Goal: Task Accomplishment & Management: Complete application form

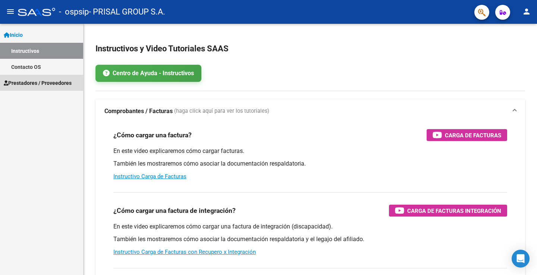
click at [47, 85] on span "Prestadores / Proveedores" at bounding box center [38, 83] width 68 height 8
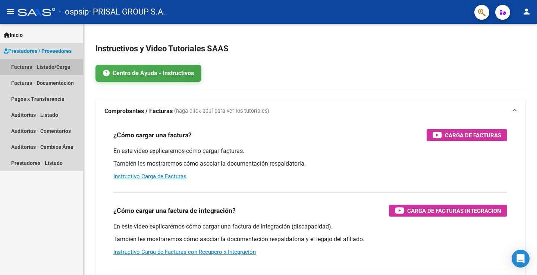
click at [46, 62] on link "Facturas - Listado/Carga" at bounding box center [41, 67] width 83 height 16
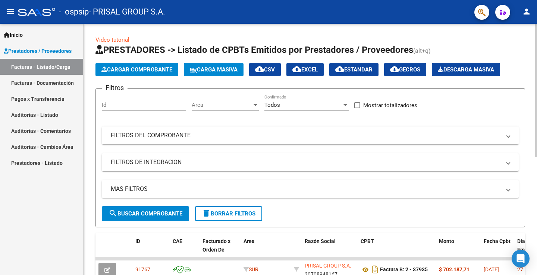
click at [132, 134] on mat-panel-title "FILTROS DEL COMPROBANTE" at bounding box center [306, 136] width 390 height 8
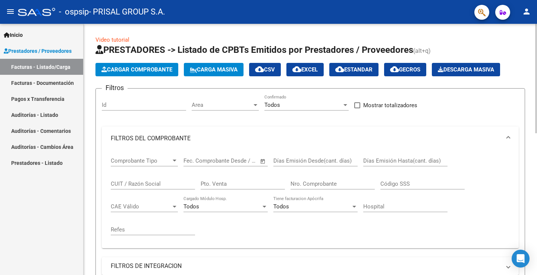
click at [322, 186] on input "Nro. Comprobante" at bounding box center [332, 184] width 84 height 7
type input "37879"
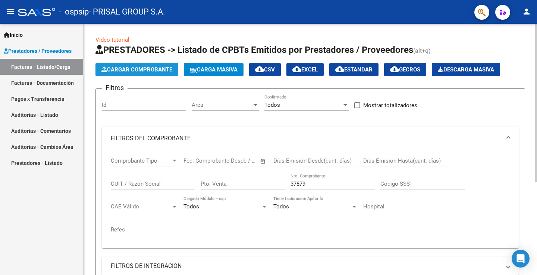
click at [149, 70] on span "Cargar Comprobante" at bounding box center [136, 69] width 71 height 7
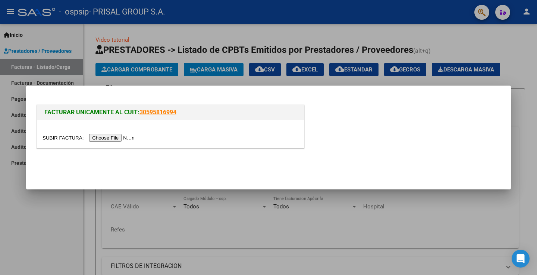
click at [133, 140] on input "file" at bounding box center [89, 138] width 94 height 8
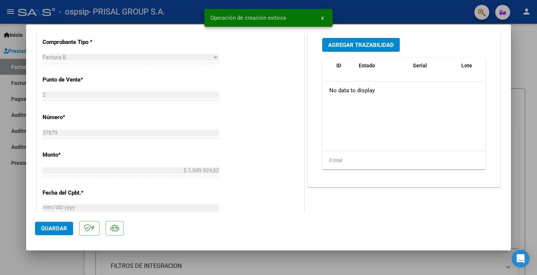
scroll to position [417, 0]
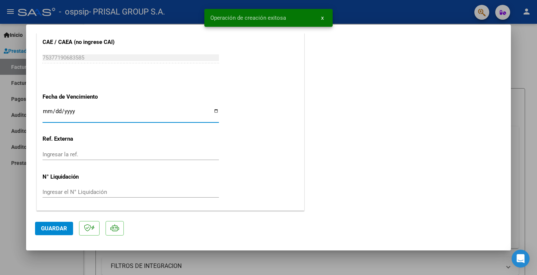
click at [47, 111] on input "Ingresar la fecha" at bounding box center [130, 114] width 176 height 12
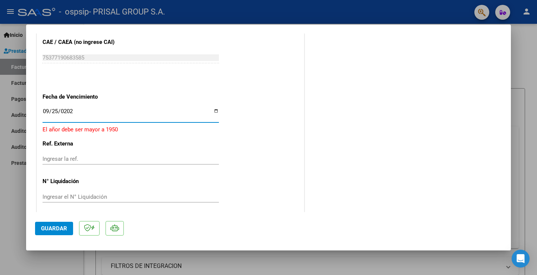
type input "[DATE]"
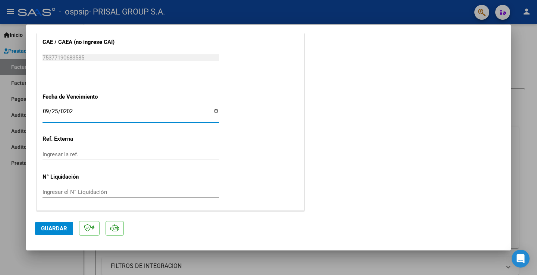
click at [57, 229] on span "Guardar" at bounding box center [54, 228] width 26 height 7
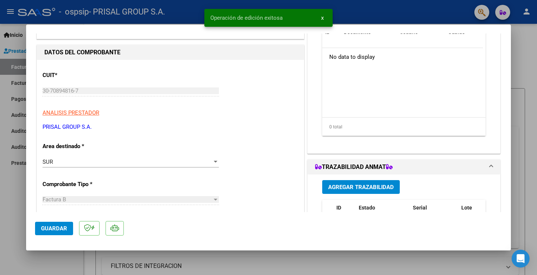
scroll to position [0, 0]
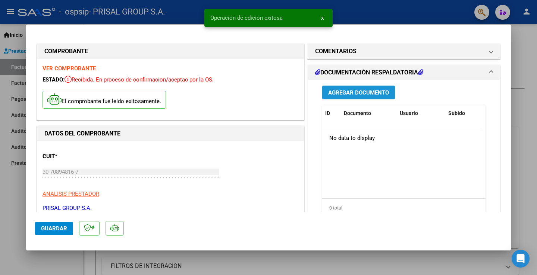
click at [380, 95] on span "Agregar Documento" at bounding box center [358, 92] width 61 height 7
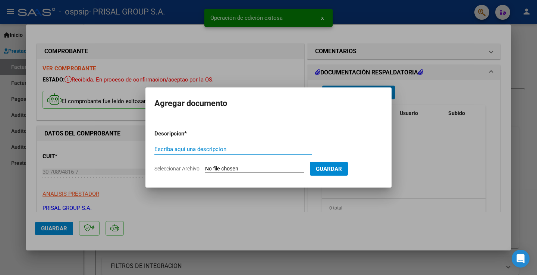
type input "O"
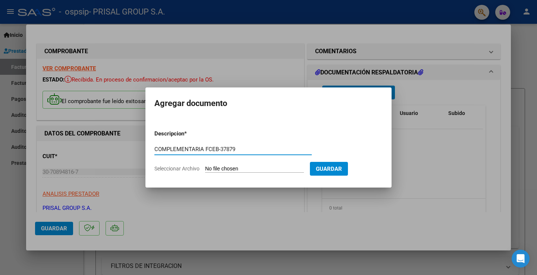
drag, startPoint x: 220, startPoint y: 149, endPoint x: 138, endPoint y: 150, distance: 81.6
click at [138, 150] on div "COMPROBANTE VER COMPROBANTE ESTADO: Recibida. En proceso de confirmacion/acepta…" at bounding box center [268, 137] width 537 height 275
type input "COMPLEMENTARIA FCEB-37879"
click at [274, 169] on input "Seleccionar Archivo" at bounding box center [254, 169] width 99 height 7
type input "C:\fakepath\COMPLEMENTARIA FCEB-37879.pdf"
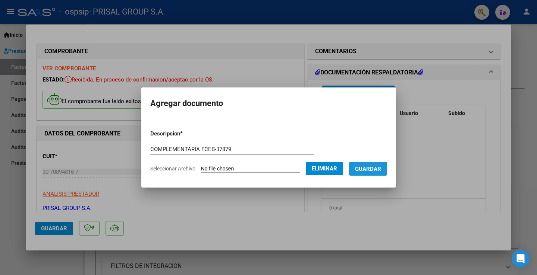
click at [364, 164] on button "Guardar" at bounding box center [368, 169] width 38 height 14
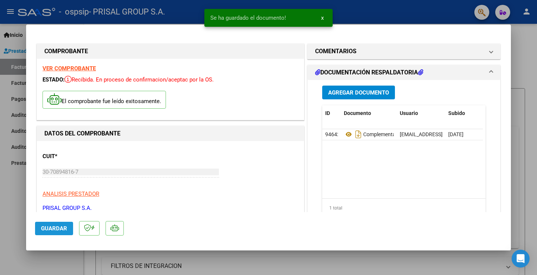
click at [60, 228] on span "Guardar" at bounding box center [54, 228] width 26 height 7
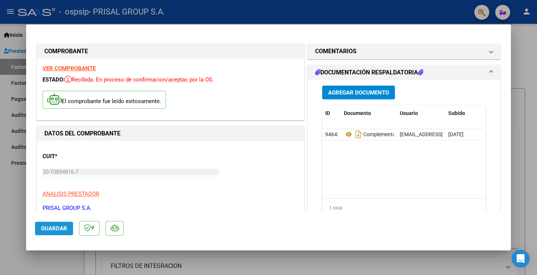
click at [58, 231] on span "Guardar" at bounding box center [54, 228] width 26 height 7
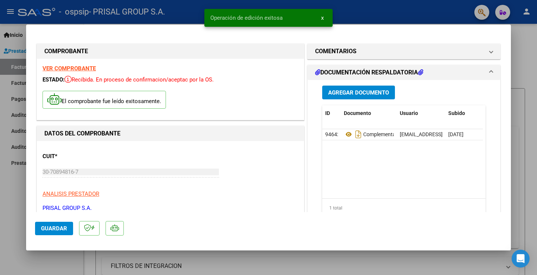
click at [9, 212] on div at bounding box center [268, 137] width 537 height 275
type input "$ 0,00"
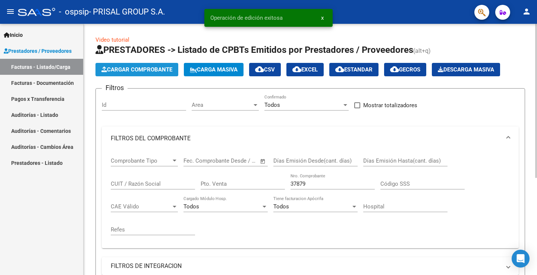
click at [161, 72] on span "Cargar Comprobante" at bounding box center [136, 69] width 71 height 7
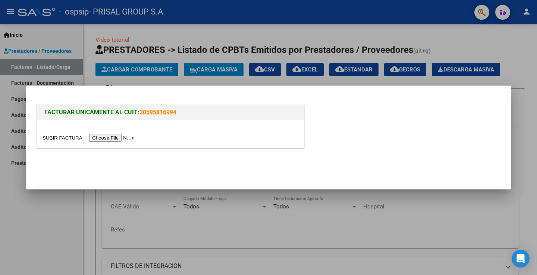
click at [126, 136] on input "file" at bounding box center [89, 138] width 94 height 8
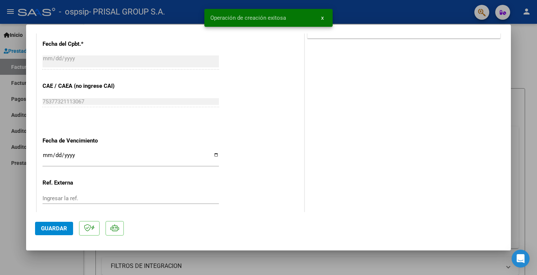
scroll to position [417, 0]
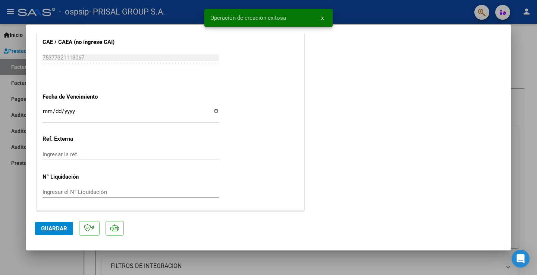
click at [46, 108] on input "Ingresar la fecha" at bounding box center [130, 114] width 176 height 12
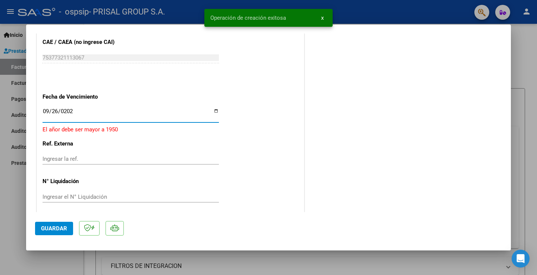
type input "[DATE]"
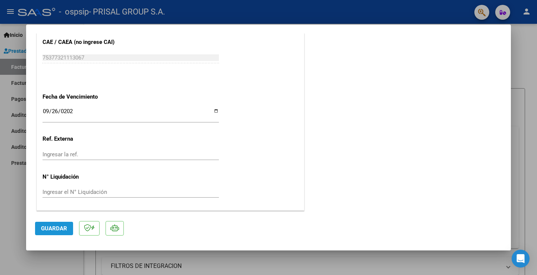
click at [56, 229] on span "Guardar" at bounding box center [54, 228] width 26 height 7
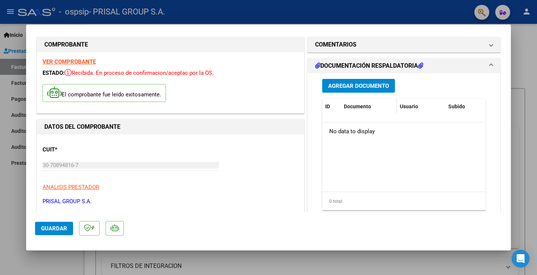
scroll to position [0, 0]
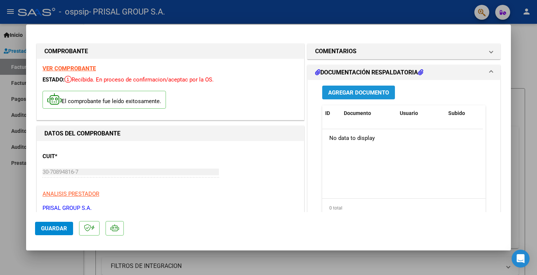
click at [364, 95] on span "Agregar Documento" at bounding box center [358, 92] width 61 height 7
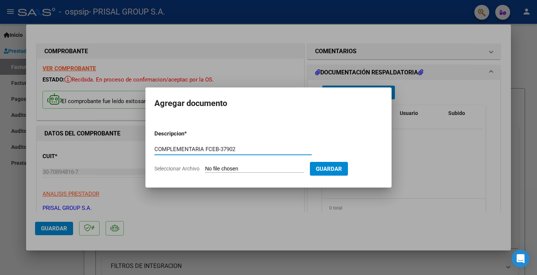
type input "COMPLEMENTARIA FCEB-37902"
click at [279, 167] on input "Seleccionar Archivo" at bounding box center [254, 169] width 99 height 7
type input "C:\fakepath\COMPLEMENTARIA FCEB-37902.pdf"
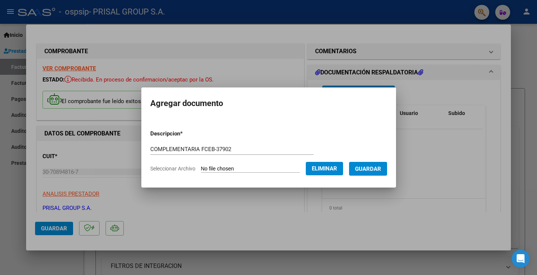
click at [381, 171] on span "Guardar" at bounding box center [368, 169] width 26 height 7
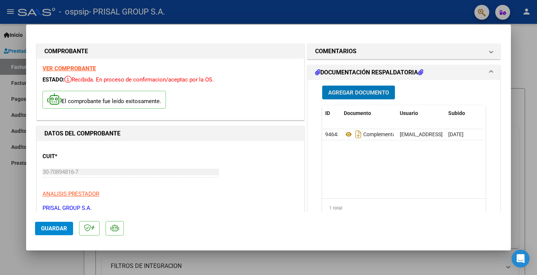
click at [42, 223] on button "Guardar" at bounding box center [54, 228] width 38 height 13
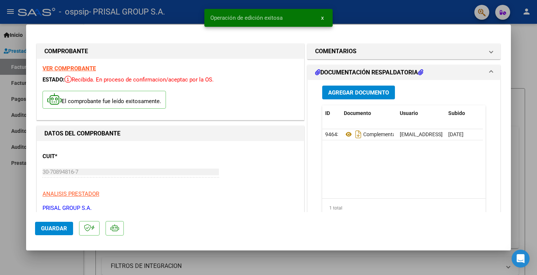
click at [13, 210] on div at bounding box center [268, 137] width 537 height 275
type input "$ 0,00"
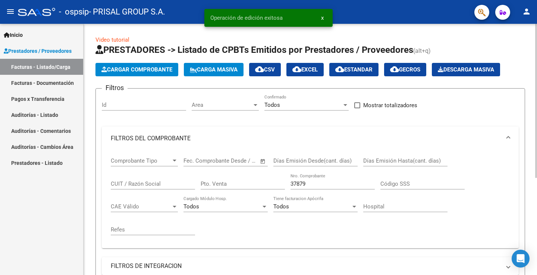
click at [169, 67] on span "Cargar Comprobante" at bounding box center [136, 69] width 71 height 7
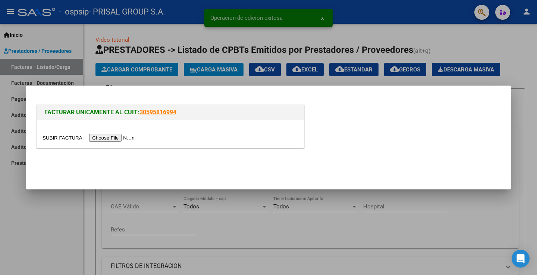
click at [120, 140] on input "file" at bounding box center [89, 138] width 94 height 8
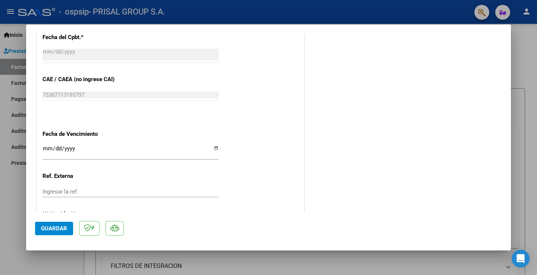
scroll to position [417, 0]
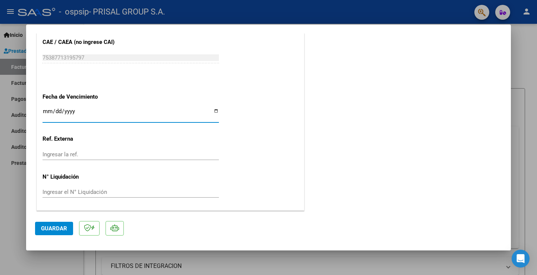
click at [45, 113] on input "Ingresar la fecha" at bounding box center [130, 114] width 176 height 12
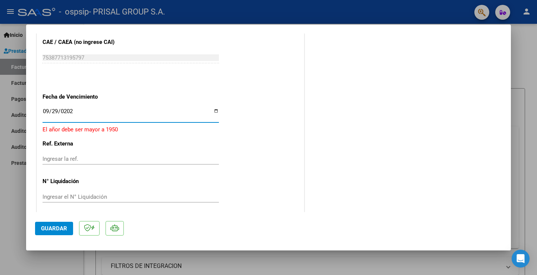
type input "[DATE]"
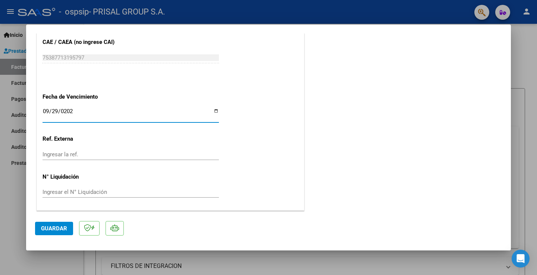
click at [61, 225] on span "Guardar" at bounding box center [54, 228] width 26 height 7
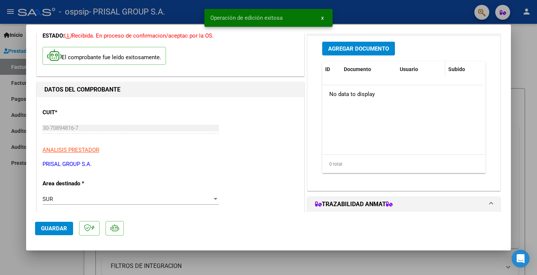
scroll to position [0, 0]
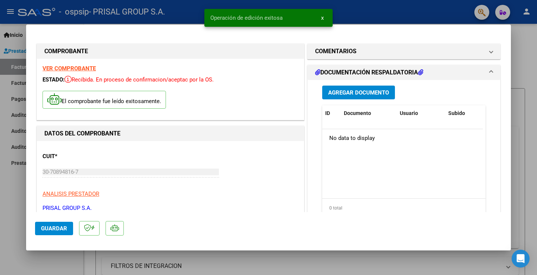
click at [380, 93] on span "Agregar Documento" at bounding box center [358, 92] width 61 height 7
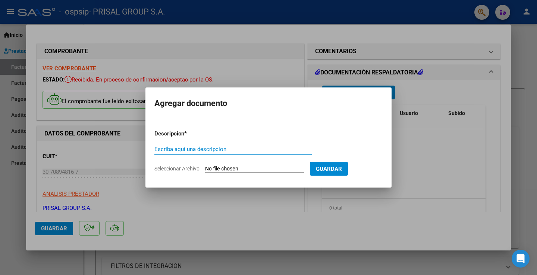
paste input "COMPLEMENTARIA FCEB-"
type input "COMPLEMENTARIA FCEB-37980"
click at [245, 171] on input "Seleccionar Archivo" at bounding box center [254, 169] width 99 height 7
type input "C:\fakepath\COMPLEMENTARIA FCEB-37980.pdf"
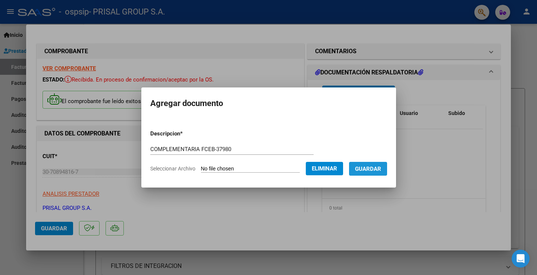
click at [380, 168] on span "Guardar" at bounding box center [368, 169] width 26 height 7
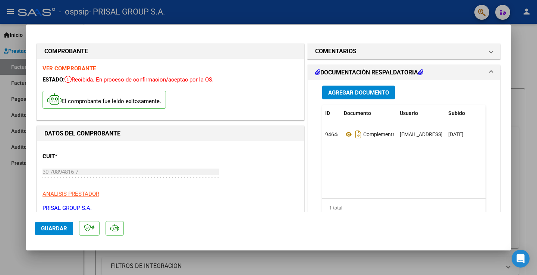
click at [216, 107] on div "El comprobante fue leído exitosamente." at bounding box center [170, 101] width 256 height 28
click at [57, 228] on span "Guardar" at bounding box center [54, 228] width 26 height 7
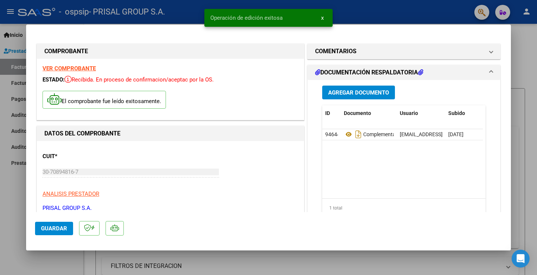
click at [12, 195] on div at bounding box center [268, 137] width 537 height 275
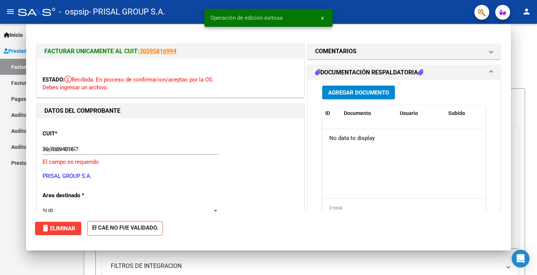
type input "$ 0,00"
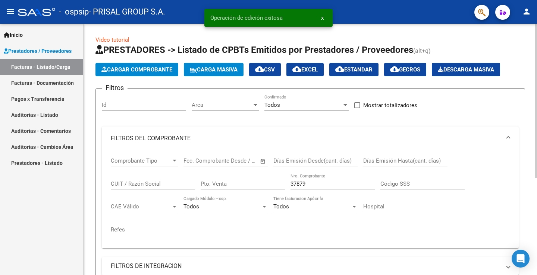
click at [155, 69] on span "Cargar Comprobante" at bounding box center [136, 69] width 71 height 7
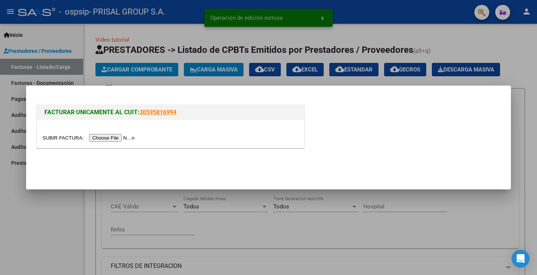
click at [130, 140] on input "file" at bounding box center [89, 138] width 94 height 8
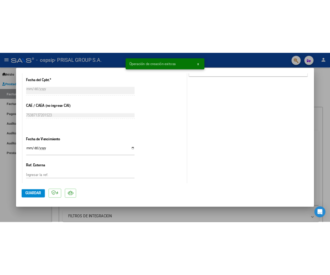
scroll to position [417, 0]
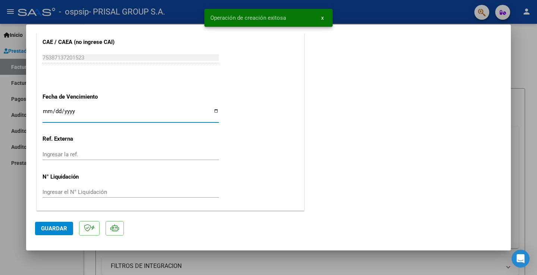
click at [47, 112] on input "Ingresar la fecha" at bounding box center [130, 114] width 176 height 12
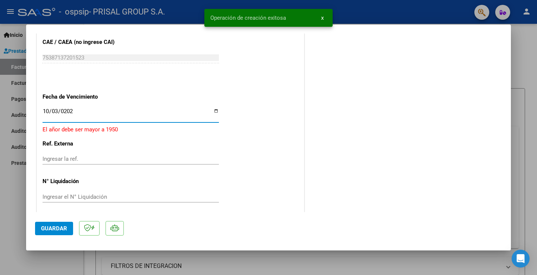
type input "[DATE]"
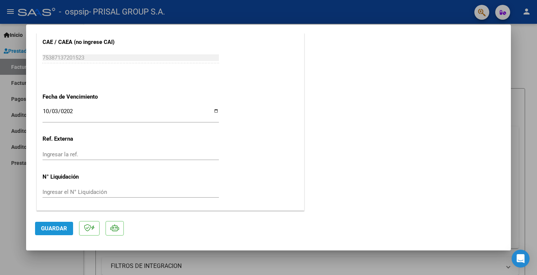
click at [52, 225] on span "Guardar" at bounding box center [54, 228] width 26 height 7
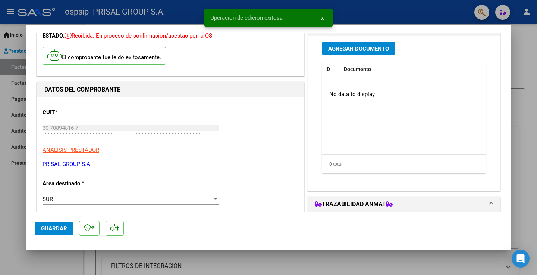
scroll to position [0, 0]
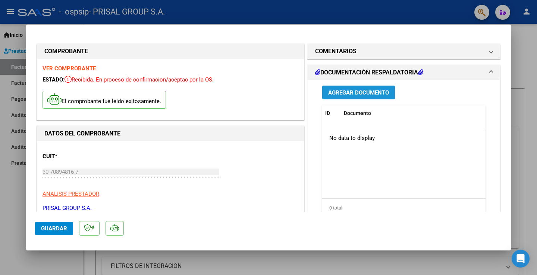
click at [369, 96] on span "Agregar Documento" at bounding box center [358, 92] width 61 height 7
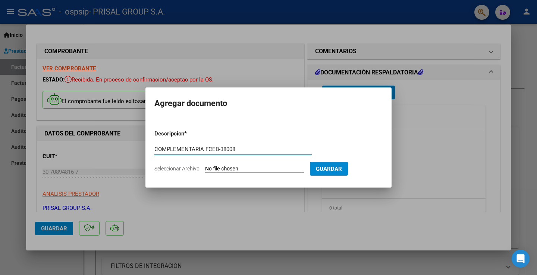
type input "COMPLEMENTARIA FCEB-38008"
click at [250, 170] on input "Seleccionar Archivo" at bounding box center [254, 169] width 99 height 7
type input "C:\fakepath\COMPLEMENTARIA FCEB-38008.pdf"
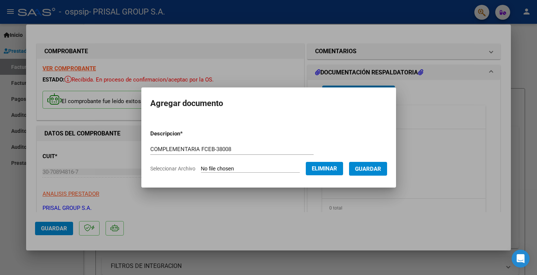
click at [375, 170] on span "Guardar" at bounding box center [368, 169] width 26 height 7
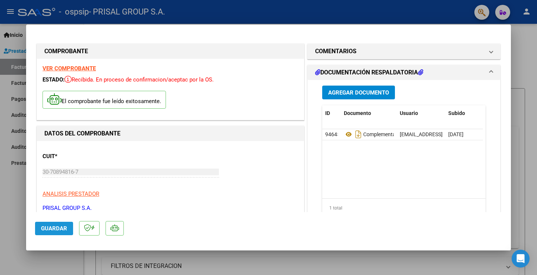
click at [50, 227] on span "Guardar" at bounding box center [54, 228] width 26 height 7
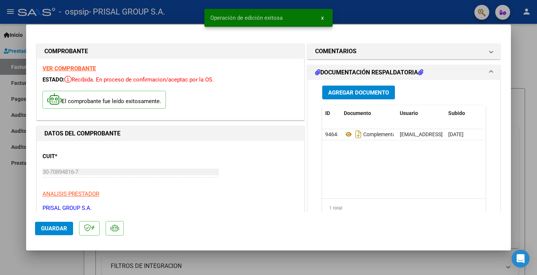
click at [15, 184] on div at bounding box center [268, 137] width 537 height 275
type input "$ 0,00"
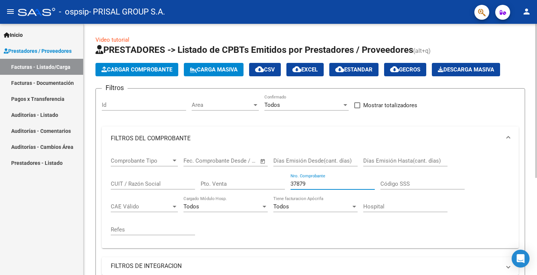
drag, startPoint x: 317, startPoint y: 183, endPoint x: 167, endPoint y: 180, distance: 150.6
click at [167, 180] on div "Comprobante Tipo Comprobante Tipo Fecha inicio – Fecha fin Fec. Comprobante Des…" at bounding box center [310, 197] width 399 height 92
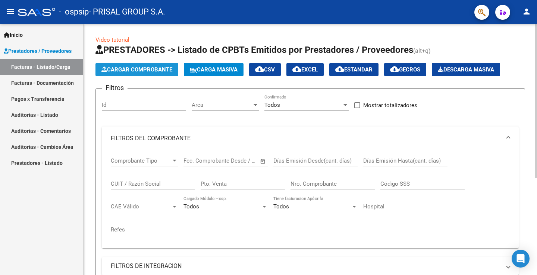
click at [158, 63] on button "Cargar Comprobante" at bounding box center [136, 69] width 83 height 13
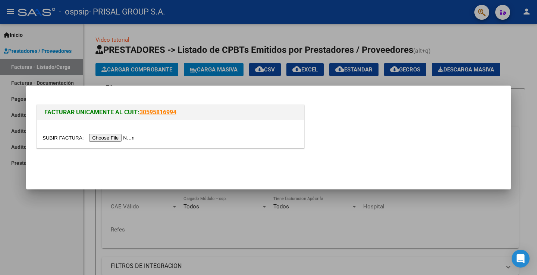
click at [111, 140] on input "file" at bounding box center [89, 138] width 94 height 8
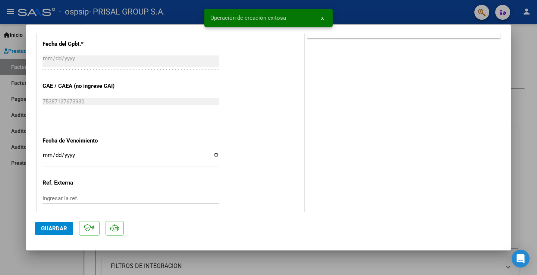
scroll to position [417, 0]
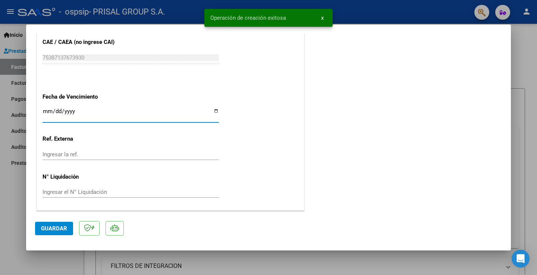
click at [50, 109] on input "Ingresar la fecha" at bounding box center [130, 114] width 176 height 12
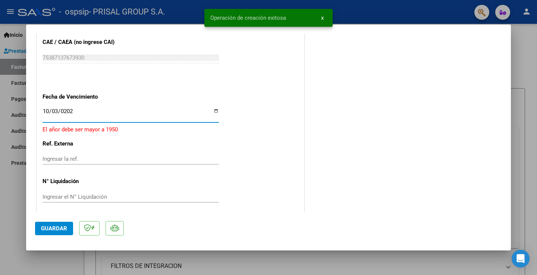
type input "[DATE]"
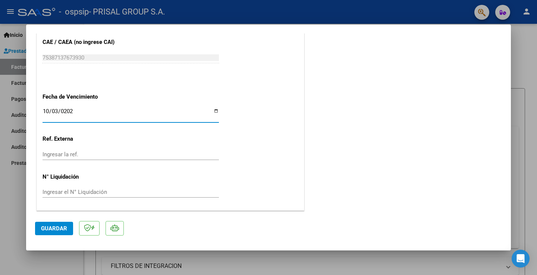
click at [64, 227] on span "Guardar" at bounding box center [54, 228] width 26 height 7
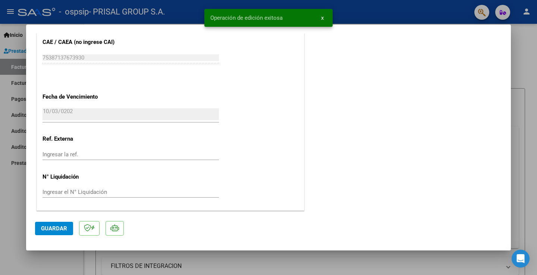
click at [61, 228] on span "Guardar" at bounding box center [54, 228] width 26 height 7
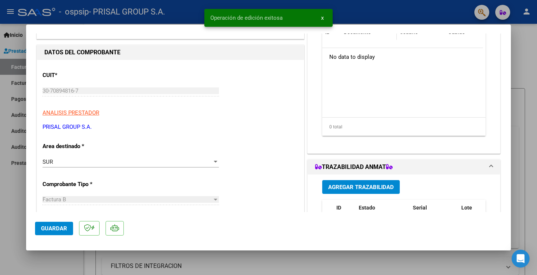
scroll to position [0, 0]
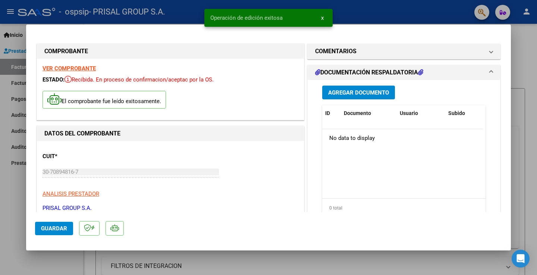
click at [369, 92] on span "Agregar Documento" at bounding box center [358, 92] width 61 height 7
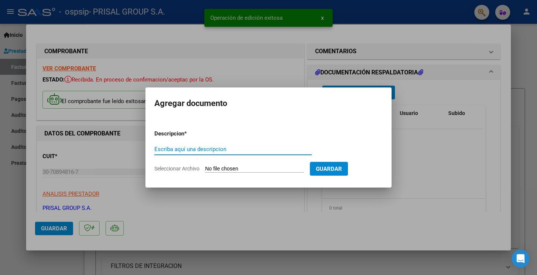
paste input "COMPLEMENTARIA FCEB-"
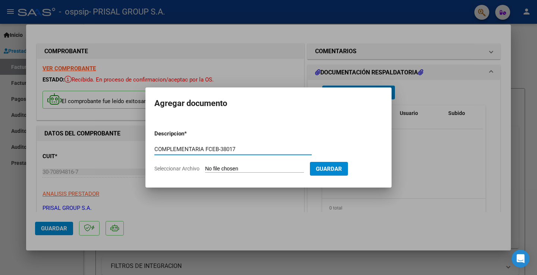
type input "COMPLEMENTARIA FCEB-38017"
click at [231, 171] on input "Seleccionar Archivo" at bounding box center [254, 169] width 99 height 7
type input "C:\fakepath\COMPLEMENTARIA FCEB-38017.pdf"
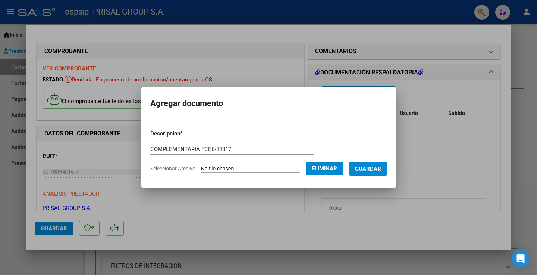
click at [381, 170] on span "Guardar" at bounding box center [368, 169] width 26 height 7
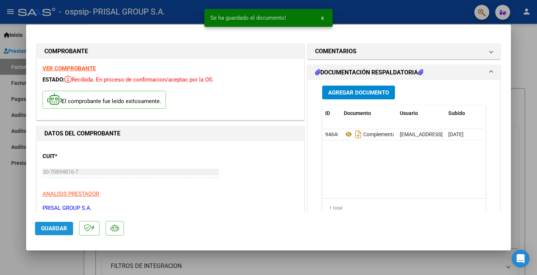
click at [52, 228] on span "Guardar" at bounding box center [54, 228] width 26 height 7
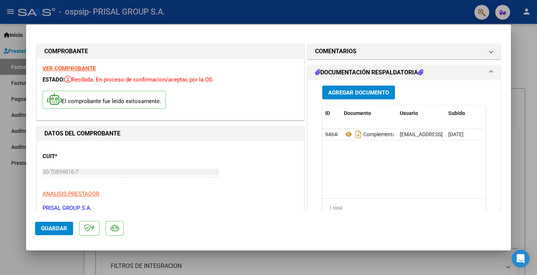
click at [57, 230] on span "Guardar" at bounding box center [54, 228] width 26 height 7
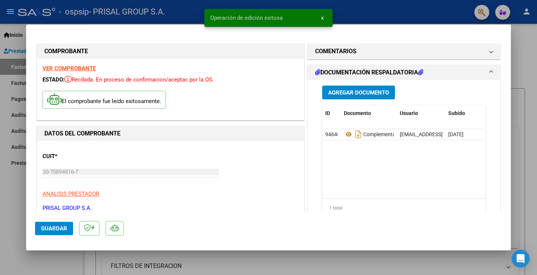
click at [16, 187] on div at bounding box center [268, 137] width 537 height 275
type input "$ 0,00"
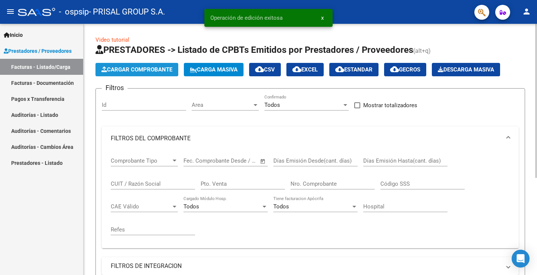
click at [145, 70] on span "Cargar Comprobante" at bounding box center [136, 69] width 71 height 7
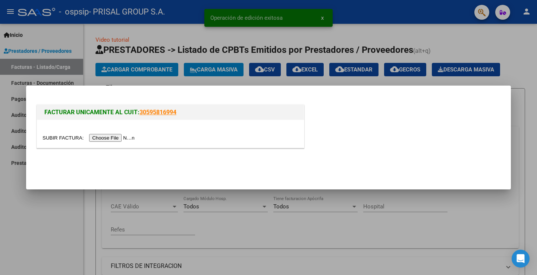
click at [120, 135] on input "file" at bounding box center [89, 138] width 94 height 8
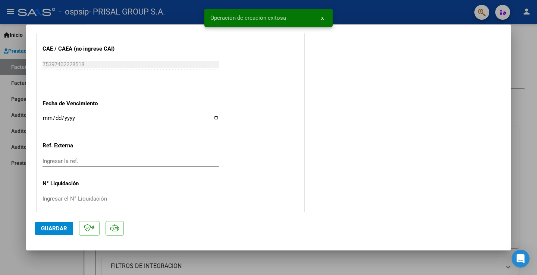
scroll to position [417, 0]
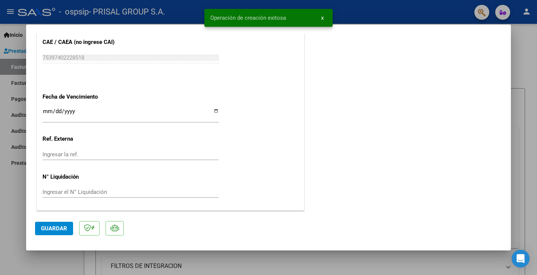
click at [45, 109] on input "Ingresar la fecha" at bounding box center [130, 114] width 176 height 12
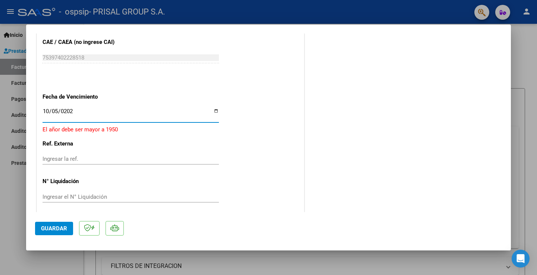
type input "[DATE]"
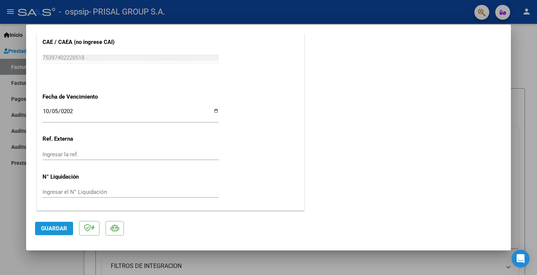
click at [58, 230] on span "Guardar" at bounding box center [54, 228] width 26 height 7
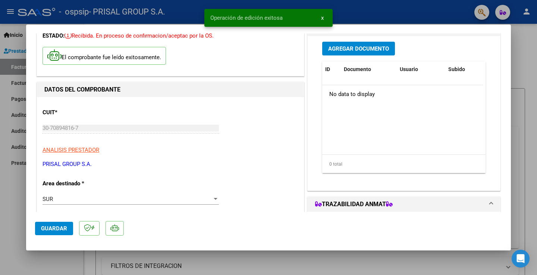
scroll to position [0, 0]
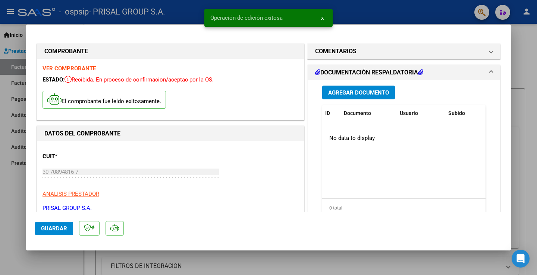
click at [362, 91] on span "Agregar Documento" at bounding box center [358, 92] width 61 height 7
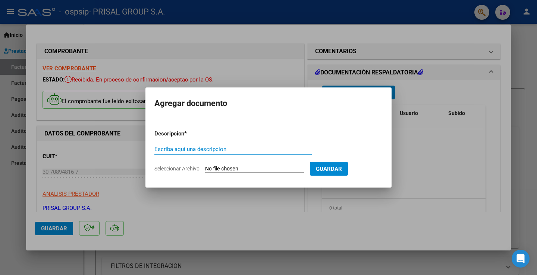
paste input "COMPLEMENTARIA FCEB-"
type input "COMPLEMENTARIA FCEB-38047"
click at [247, 167] on input "Seleccionar Archivo" at bounding box center [254, 169] width 99 height 7
type input "C:\fakepath\COMPLEMENTARIA FCEB-38047.pdf"
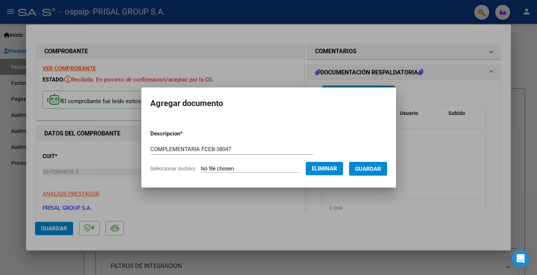
click at [374, 176] on form "Descripcion * COMPLEMENTARIA FCEB-38047 Escriba aquí una descripcion Selecciona…" at bounding box center [268, 151] width 237 height 54
click at [373, 173] on button "Guardar" at bounding box center [368, 169] width 38 height 14
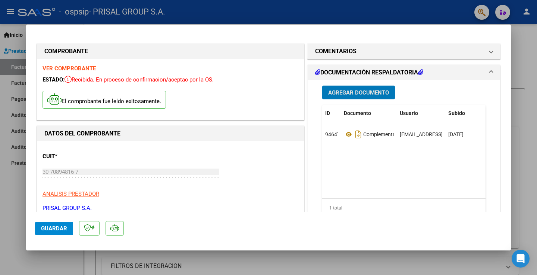
click at [43, 231] on span "Guardar" at bounding box center [54, 228] width 26 height 7
click at [57, 226] on span "Guardar" at bounding box center [54, 228] width 26 height 7
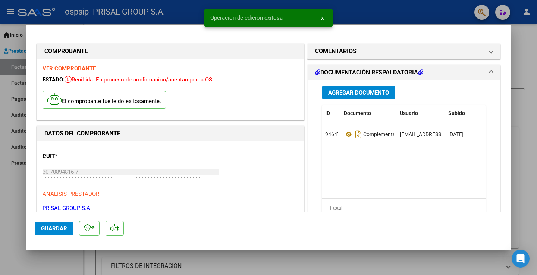
click at [17, 213] on div at bounding box center [268, 137] width 537 height 275
type input "$ 0,00"
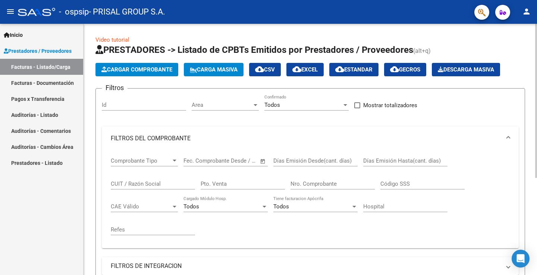
scroll to position [149, 0]
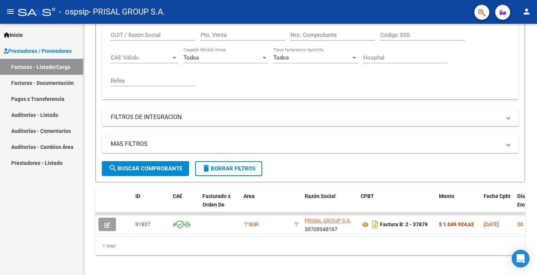
click at [34, 87] on link "Facturas - Documentación" at bounding box center [41, 83] width 83 height 16
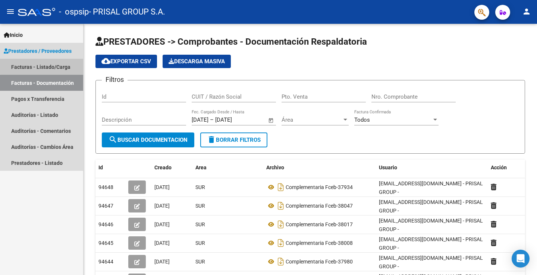
click at [51, 66] on link "Facturas - Listado/Carga" at bounding box center [41, 67] width 83 height 16
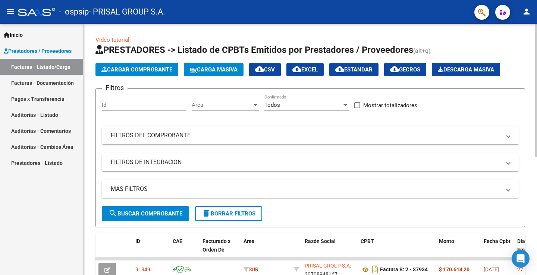
click at [158, 68] on span "Cargar Comprobante" at bounding box center [136, 69] width 71 height 7
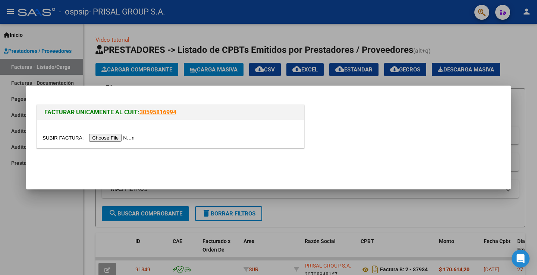
click at [134, 140] on input "file" at bounding box center [89, 138] width 94 height 8
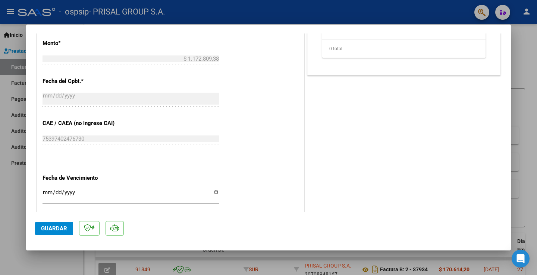
scroll to position [417, 0]
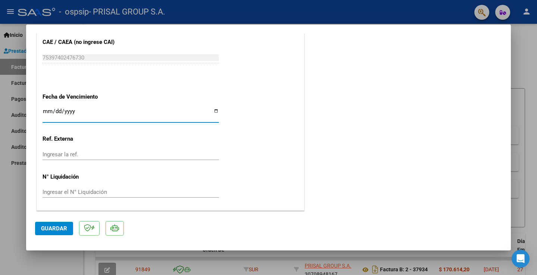
click at [44, 111] on input "Ingresar la fecha" at bounding box center [130, 114] width 176 height 12
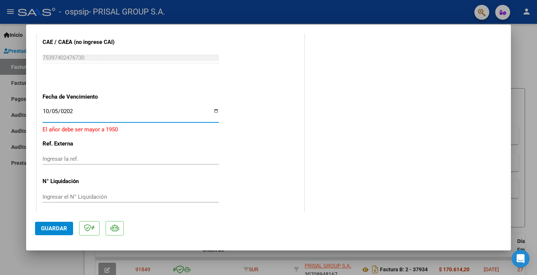
type input "[DATE]"
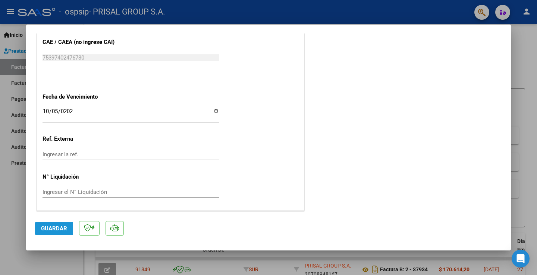
click at [61, 226] on span "Guardar" at bounding box center [54, 228] width 26 height 7
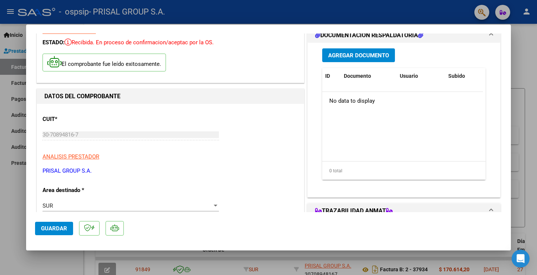
scroll to position [0, 0]
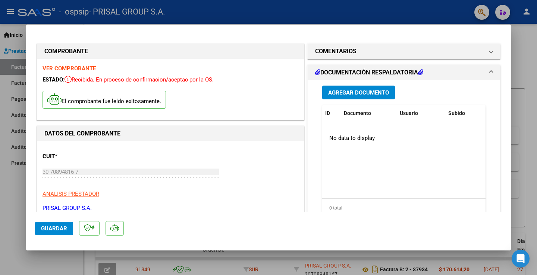
click at [347, 88] on button "Agregar Documento" at bounding box center [358, 93] width 73 height 14
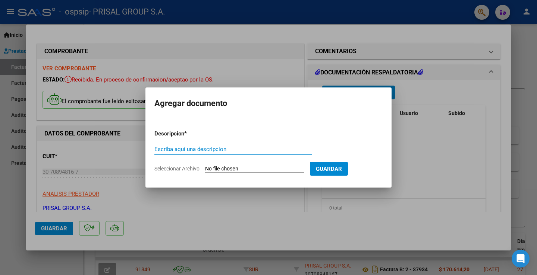
paste input "COMPLEMENTARIA FCEB-"
type input "COMPLEMENTARIA FCEB-38053"
click at [268, 170] on input "Seleccionar Archivo" at bounding box center [254, 169] width 99 height 7
type input "C:\fakepath\COMPLEMENTARIA FCEB-38053.pdf"
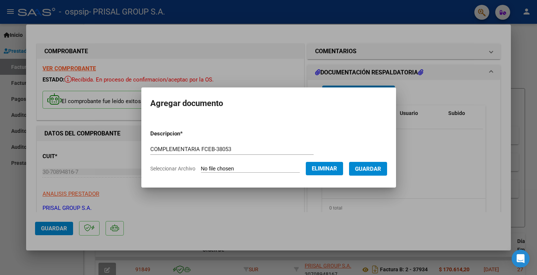
click at [381, 166] on span "Guardar" at bounding box center [368, 169] width 26 height 7
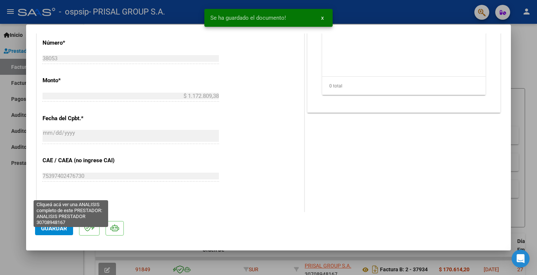
scroll to position [373, 0]
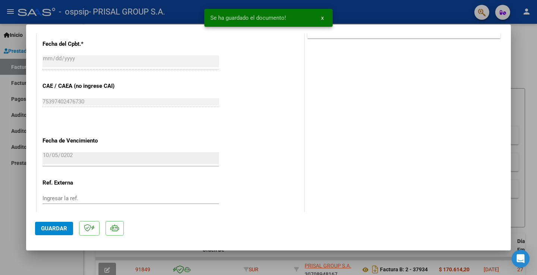
click at [47, 227] on span "Guardar" at bounding box center [54, 228] width 26 height 7
click at [50, 230] on span "Guardar" at bounding box center [54, 228] width 26 height 7
click at [14, 197] on div at bounding box center [268, 137] width 537 height 275
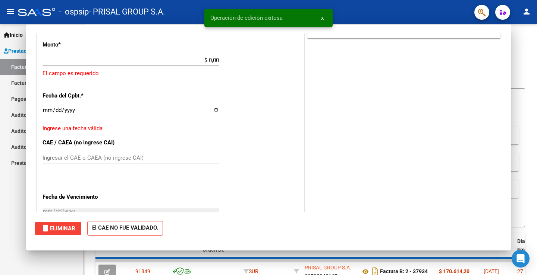
scroll to position [0, 0]
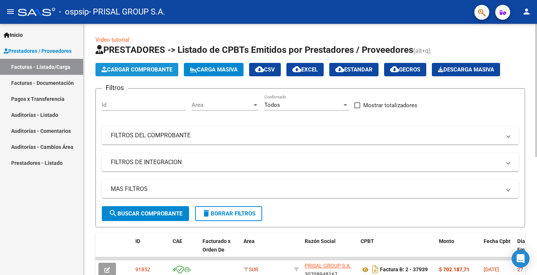
click at [164, 66] on button "Cargar Comprobante" at bounding box center [136, 69] width 83 height 13
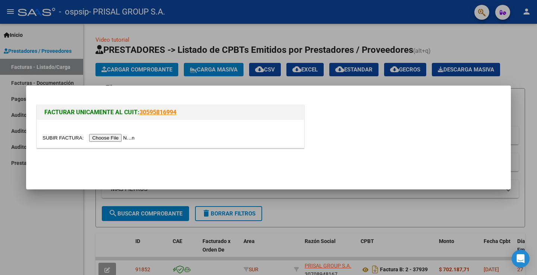
click at [133, 139] on input "file" at bounding box center [89, 138] width 94 height 8
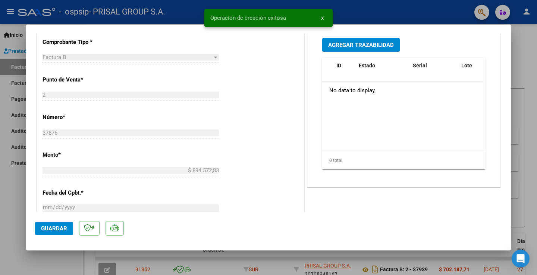
scroll to position [417, 0]
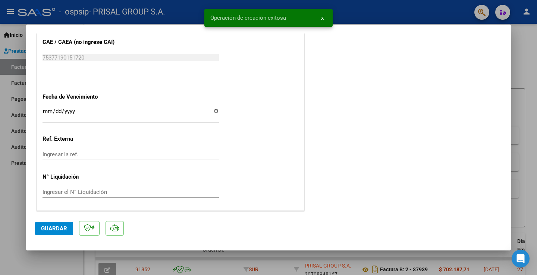
click at [45, 112] on input "Ingresar la fecha" at bounding box center [130, 114] width 176 height 12
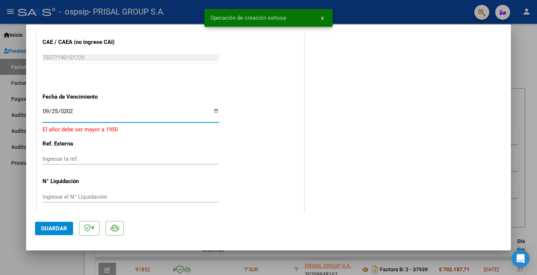
type input "[DATE]"
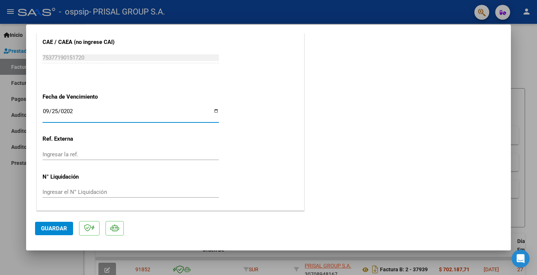
click at [54, 228] on span "Guardar" at bounding box center [54, 228] width 26 height 7
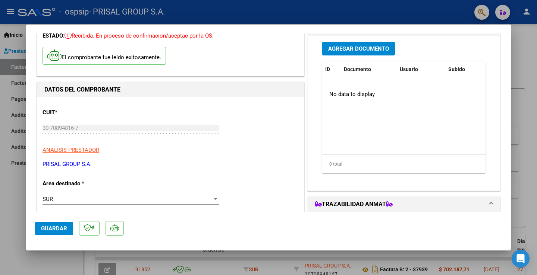
scroll to position [0, 0]
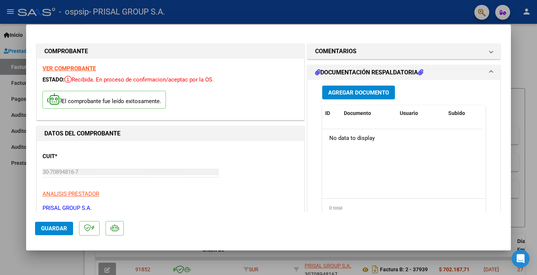
click at [367, 92] on span "Agregar Documento" at bounding box center [358, 92] width 61 height 7
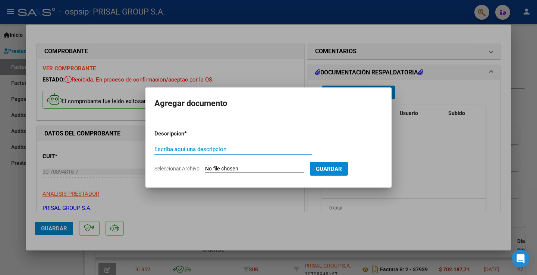
paste input "COMPLEMENTARIA FCEB-"
type input "COMPLEMENTARIA FCEB-37876"
click at [265, 166] on input "Seleccionar Archivo" at bounding box center [254, 169] width 99 height 7
type input "C:\fakepath\COMPLEMENTARIA FCEB-37876.pdf"
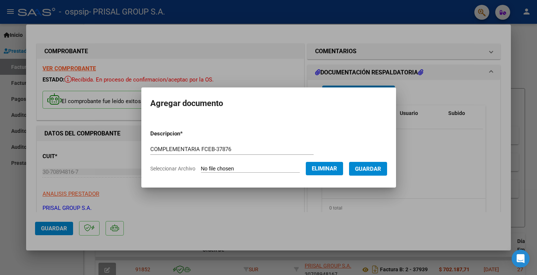
click at [379, 170] on span "Guardar" at bounding box center [368, 169] width 26 height 7
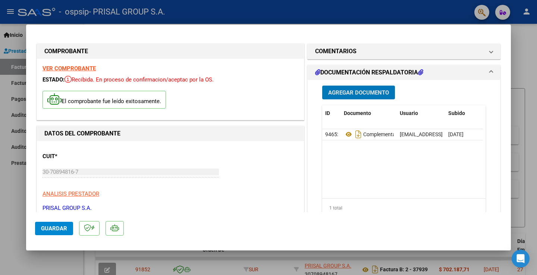
click at [56, 230] on span "Guardar" at bounding box center [54, 228] width 26 height 7
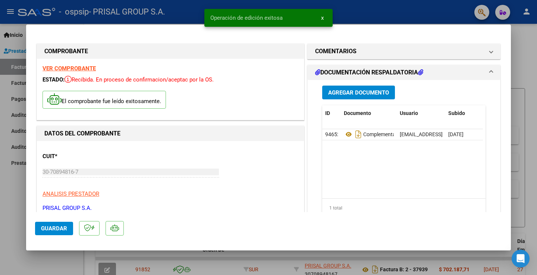
click at [11, 217] on div at bounding box center [268, 137] width 537 height 275
